Goal: Check status: Check status

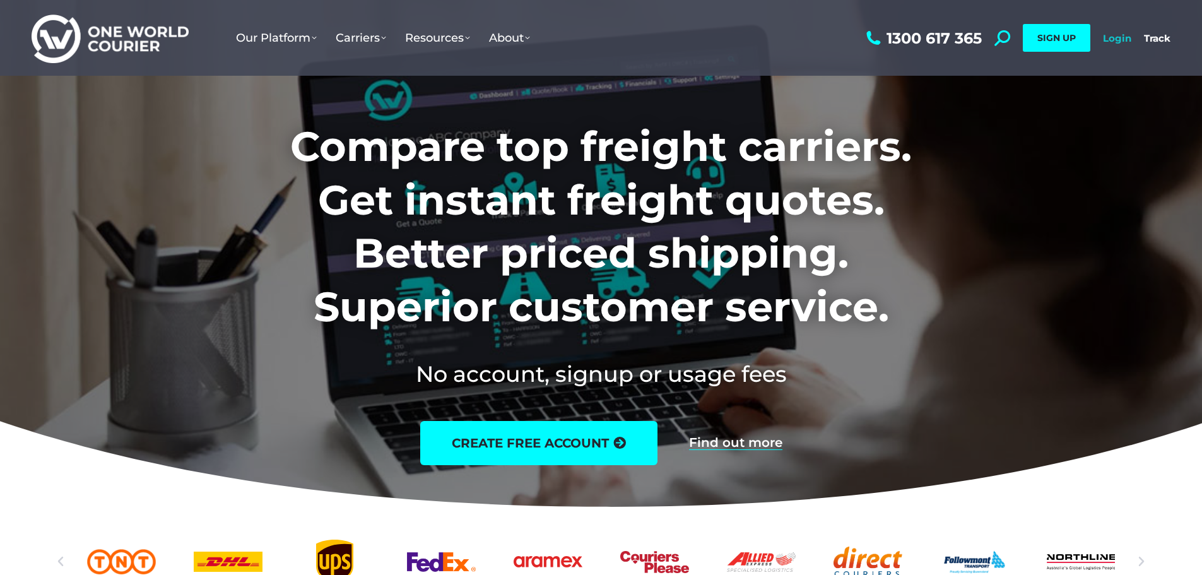
click at [1114, 37] on link "Login" at bounding box center [1117, 38] width 28 height 12
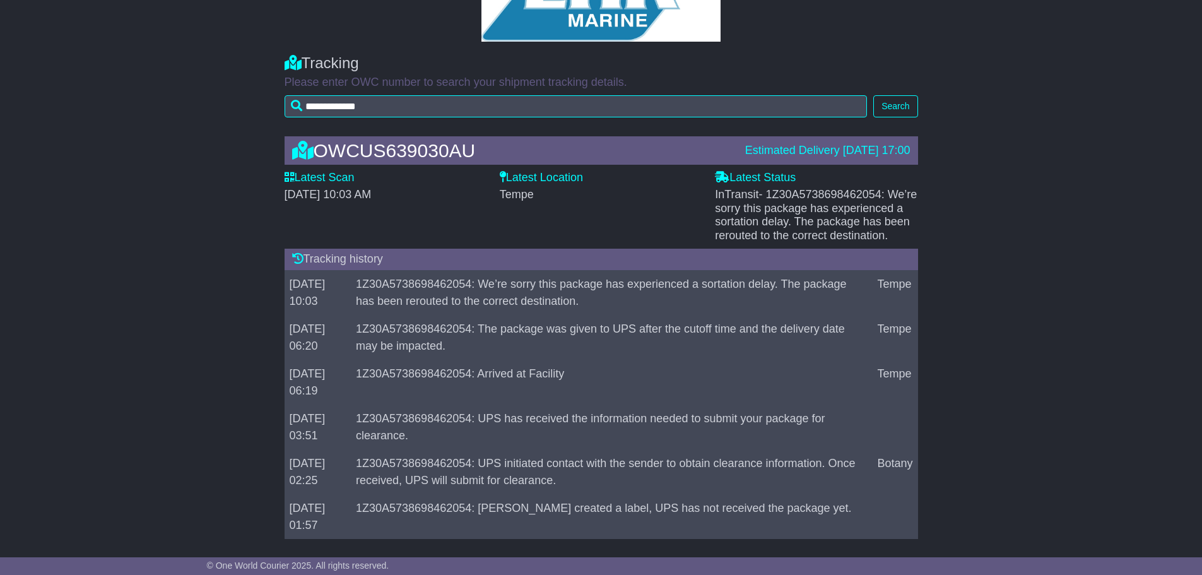
scroll to position [110, 0]
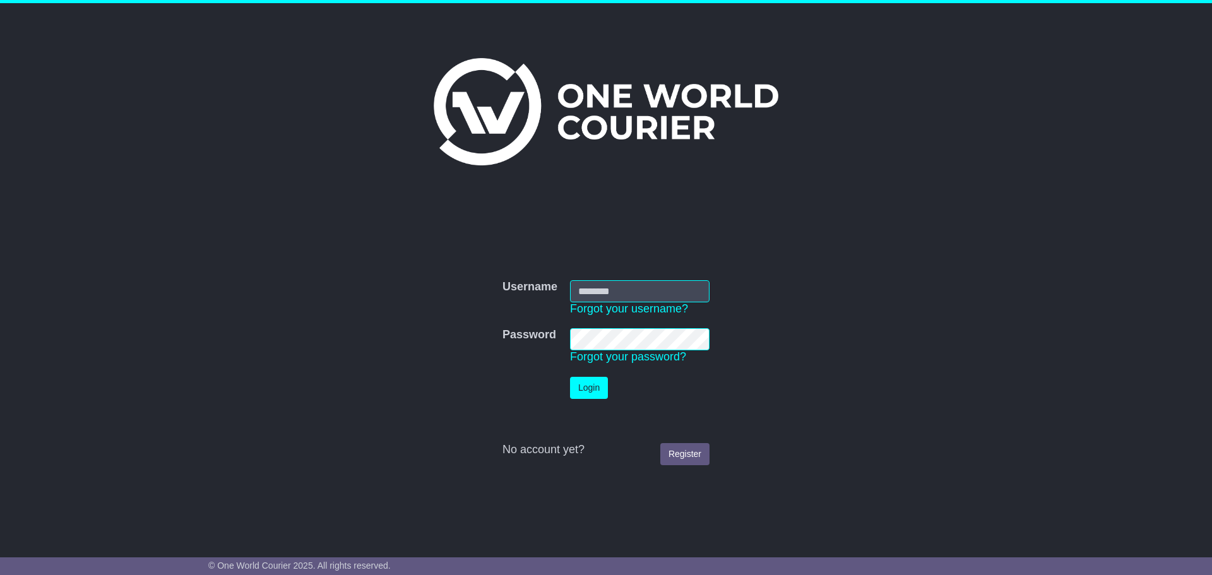
type input "**********"
click at [594, 392] on button "Login" at bounding box center [589, 388] width 38 height 22
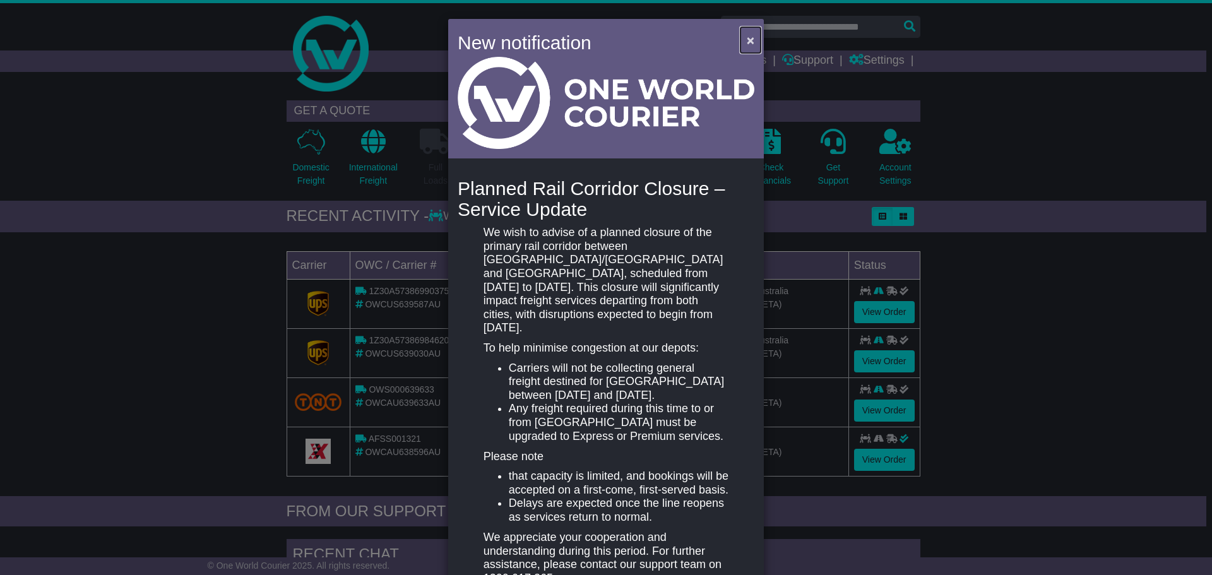
drag, startPoint x: 750, startPoint y: 38, endPoint x: 733, endPoint y: 47, distance: 19.8
click at [750, 38] on span "×" at bounding box center [750, 40] width 8 height 15
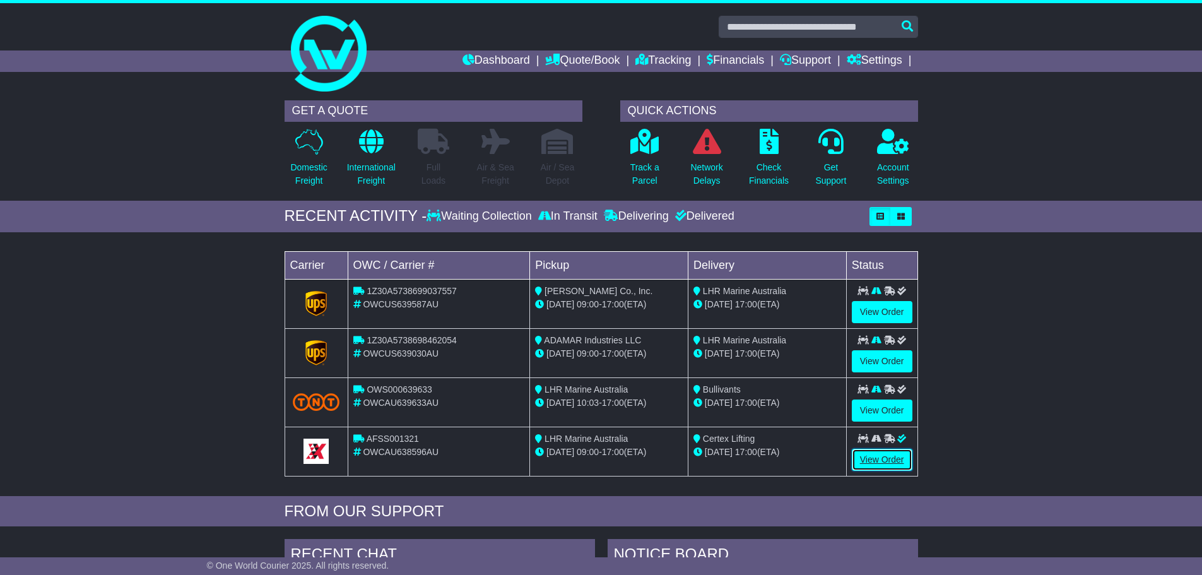
click at [893, 457] on link "View Order" at bounding box center [882, 460] width 61 height 22
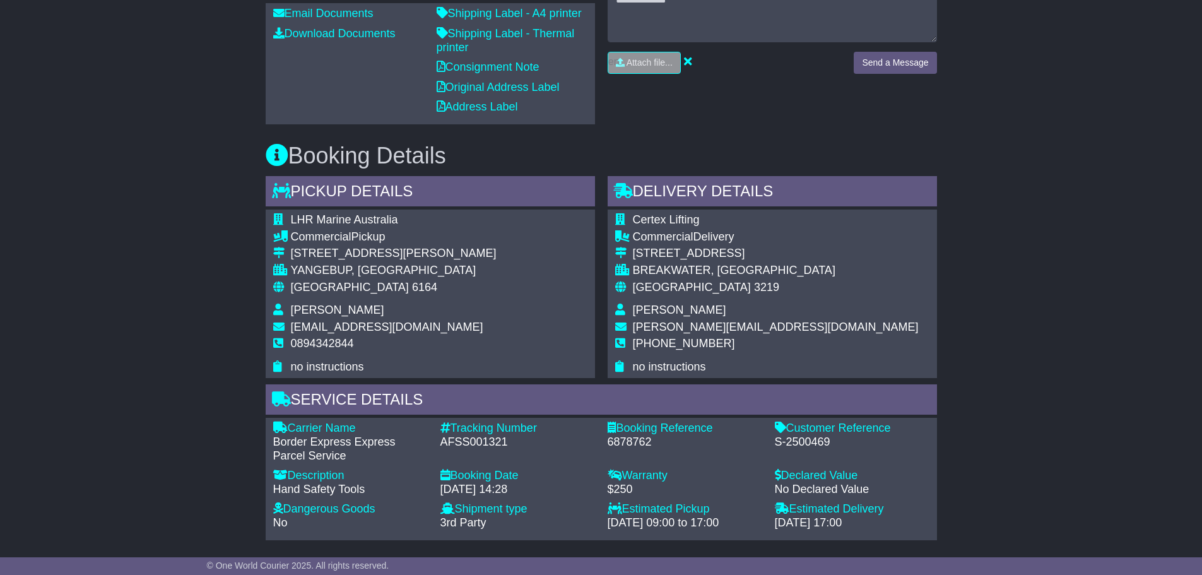
scroll to position [757, 0]
